Goal: Information Seeking & Learning: Find contact information

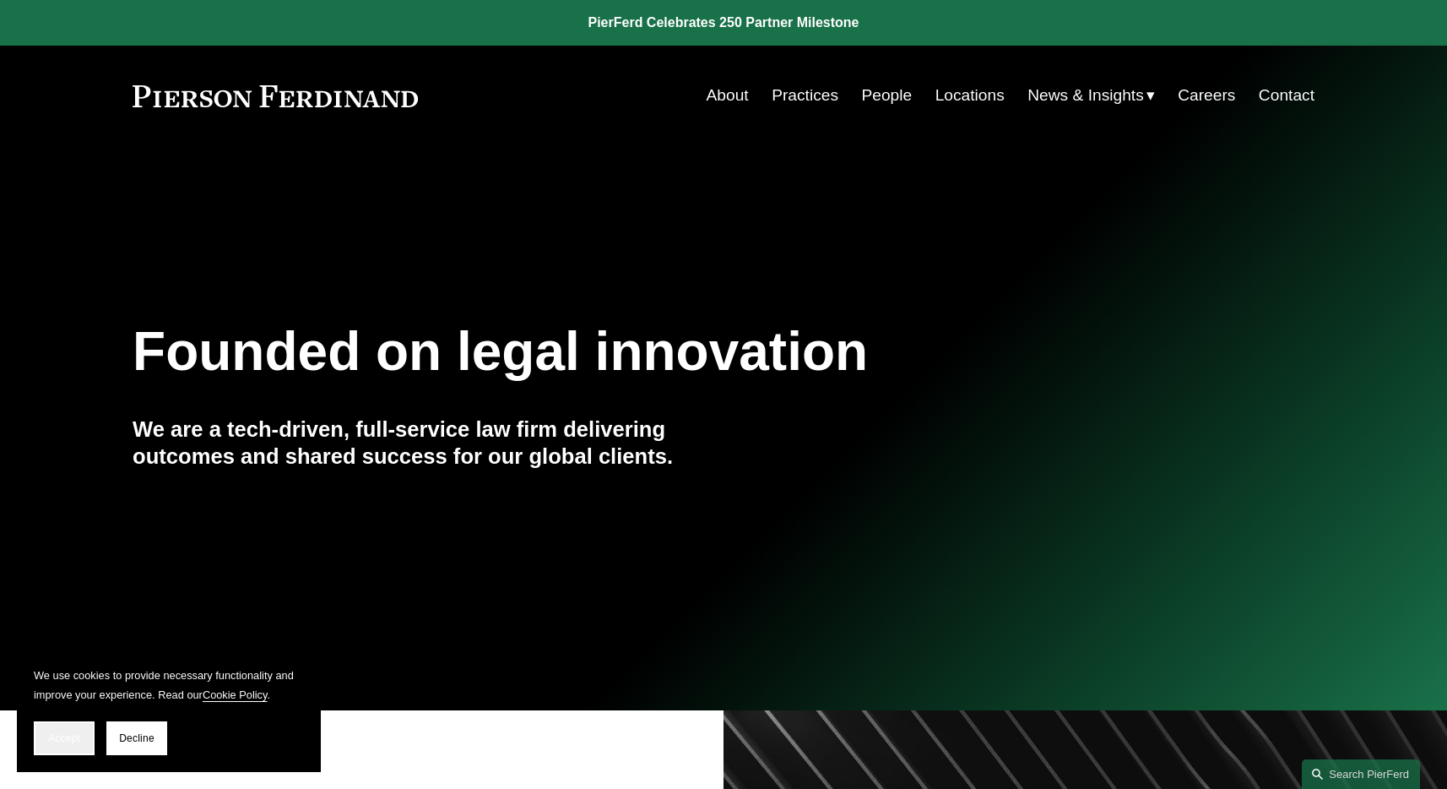
click at [55, 729] on button "Accept" at bounding box center [64, 738] width 61 height 34
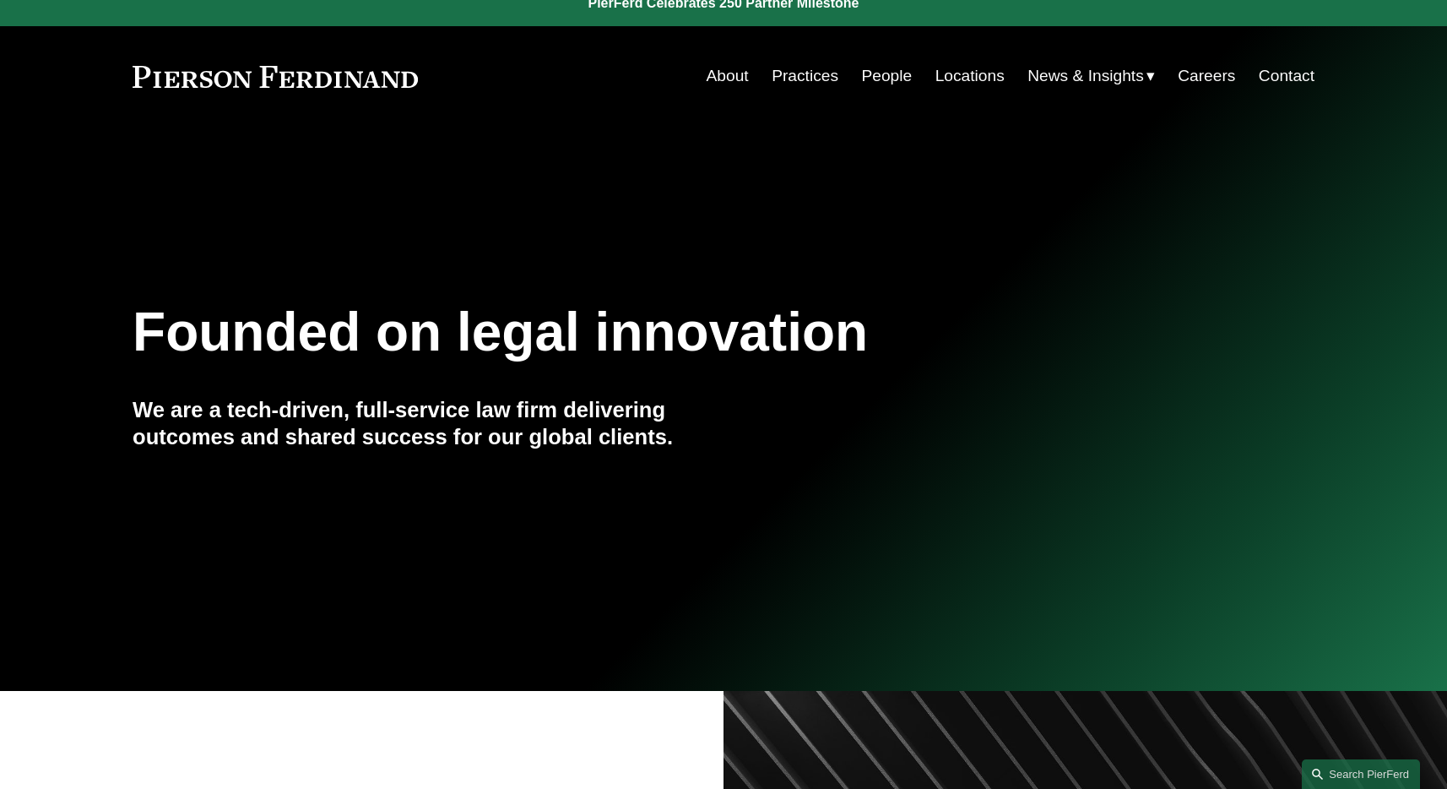
scroll to position [51, 0]
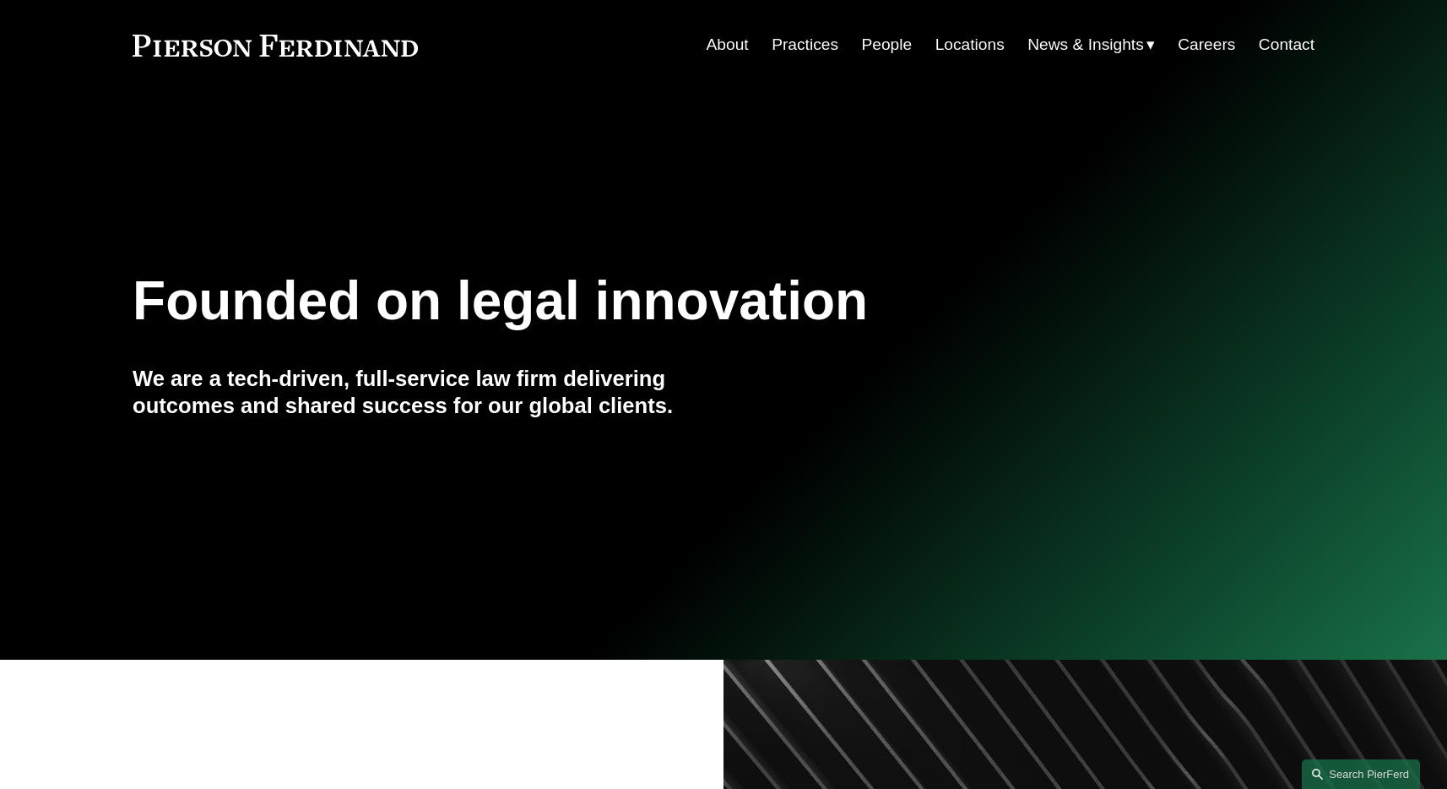
click at [878, 35] on link "People" at bounding box center [886, 45] width 51 height 32
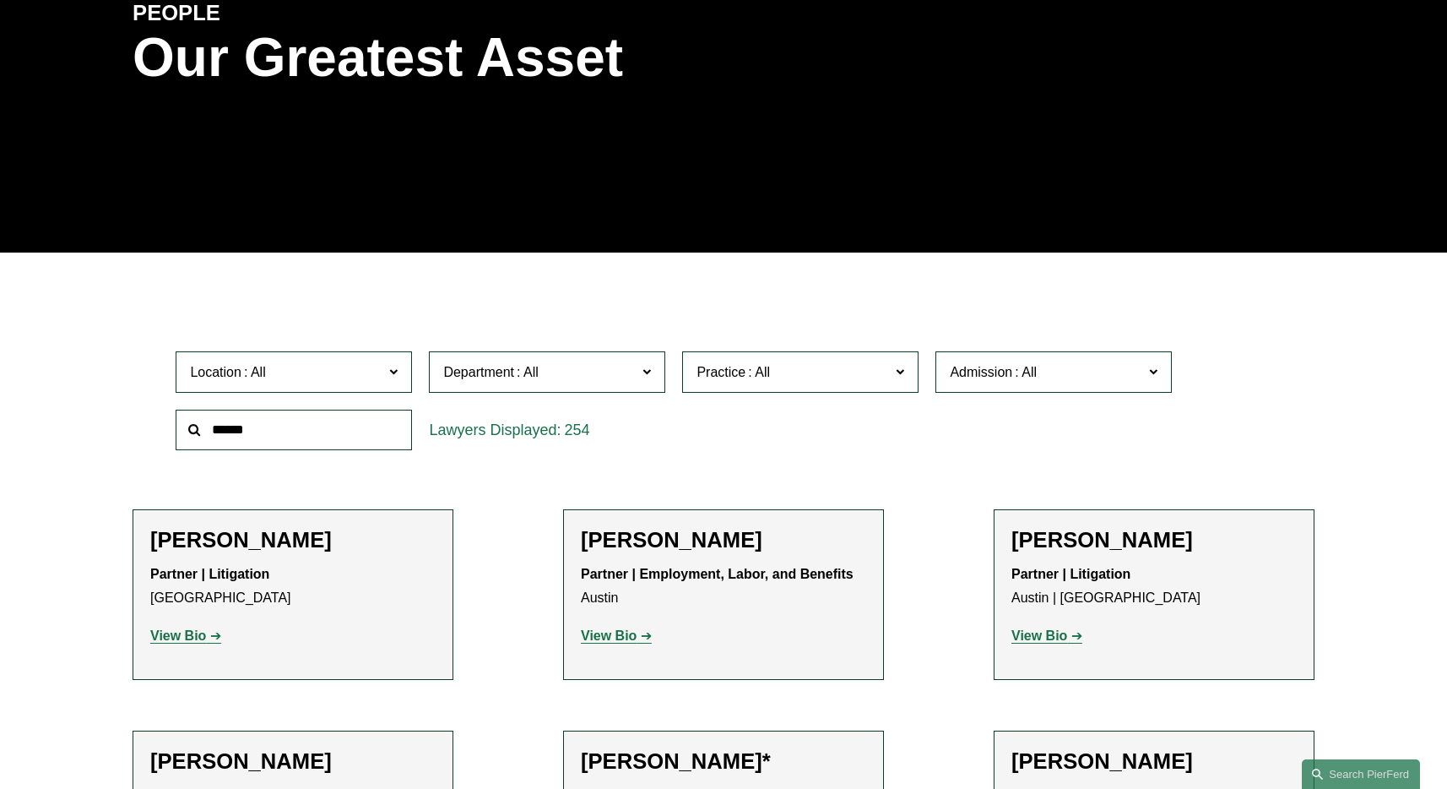
scroll to position [18933, 0]
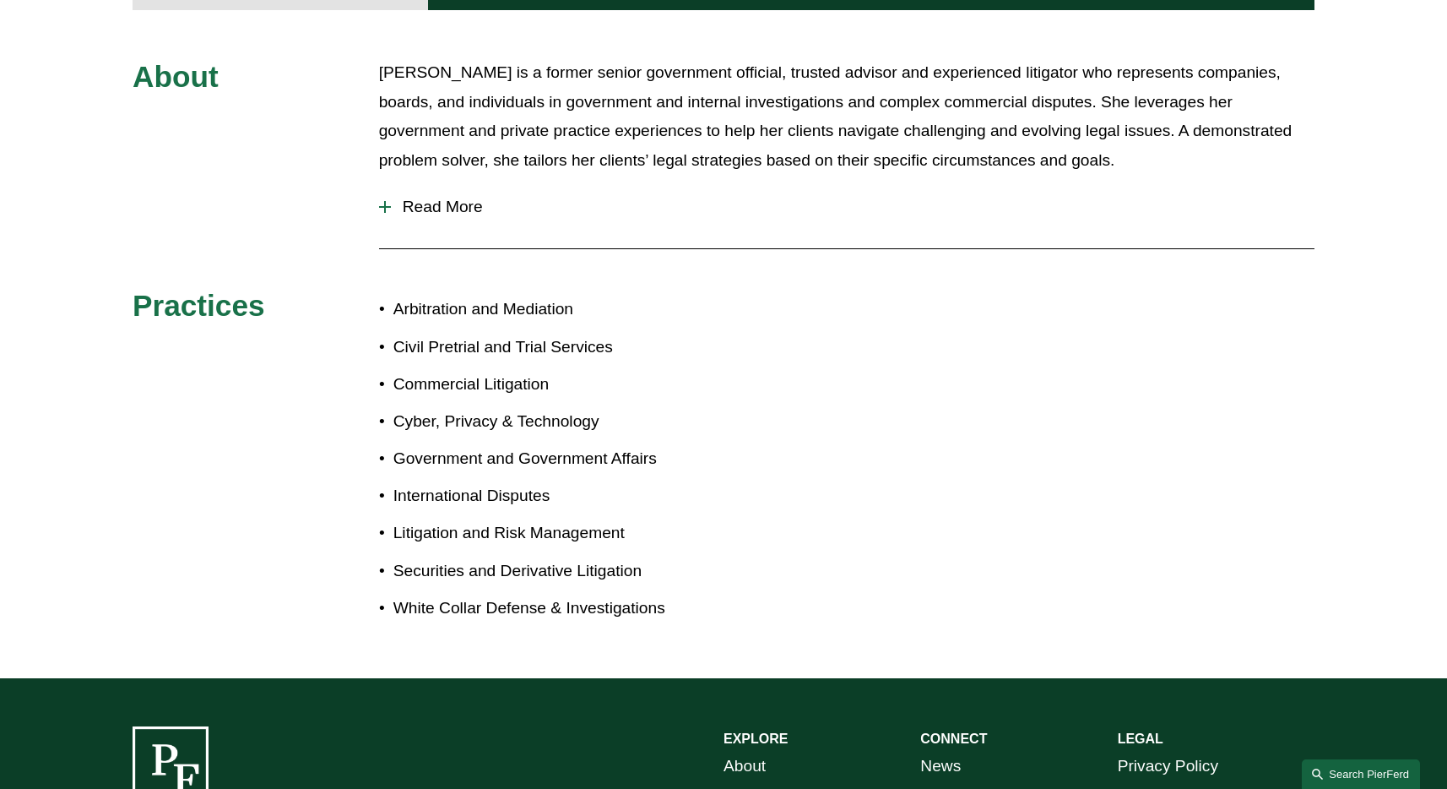
scroll to position [837, 0]
